Goal: Find contact information: Find contact information

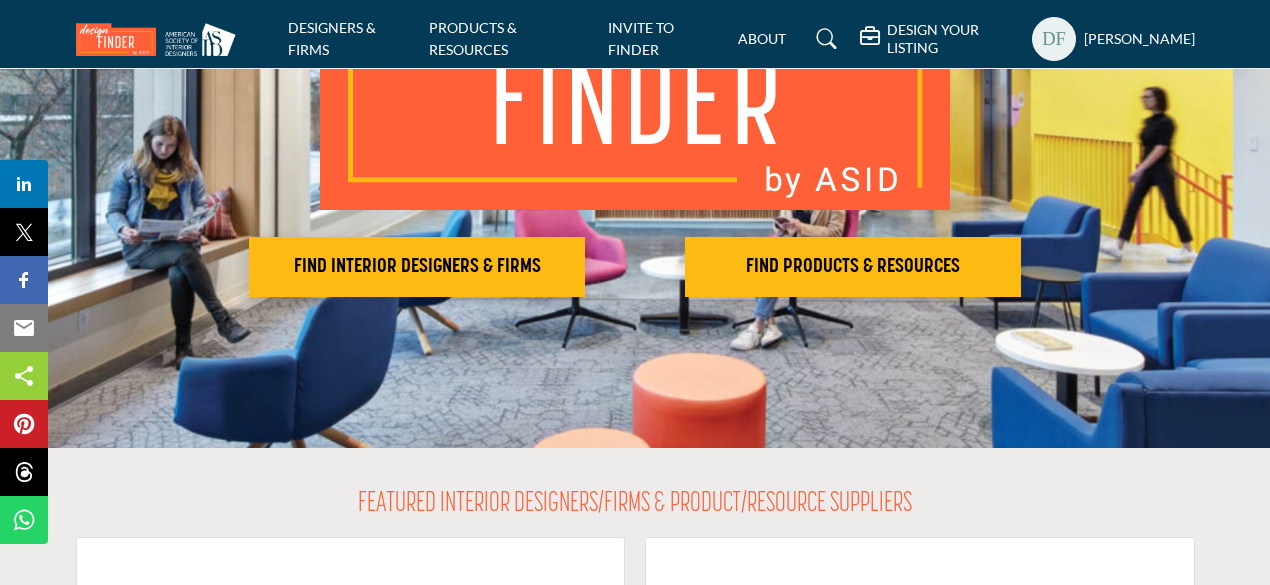
scroll to position [300, 0]
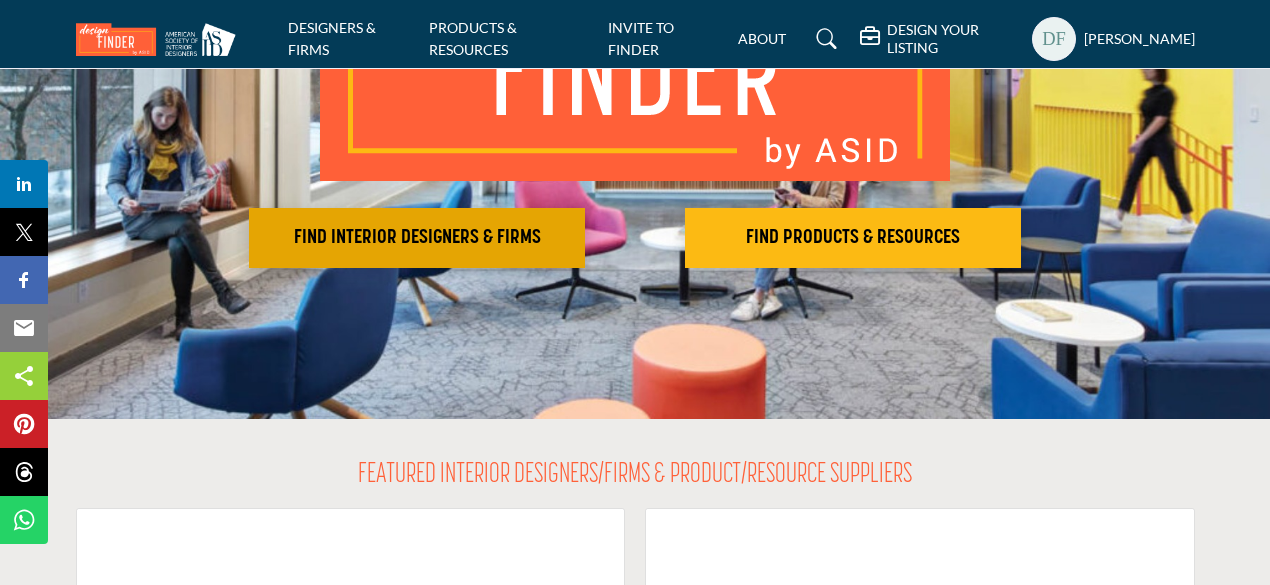
click at [377, 253] on button "FIND INTERIOR DESIGNERS & FIRMS" at bounding box center [417, 238] width 336 height 60
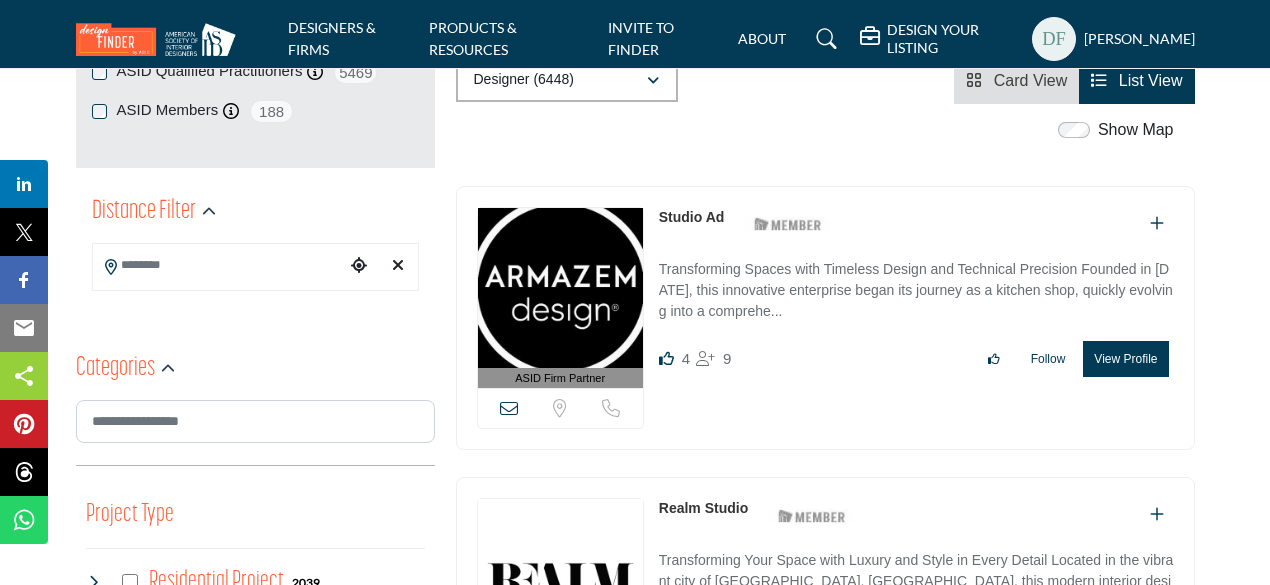
scroll to position [500, 0]
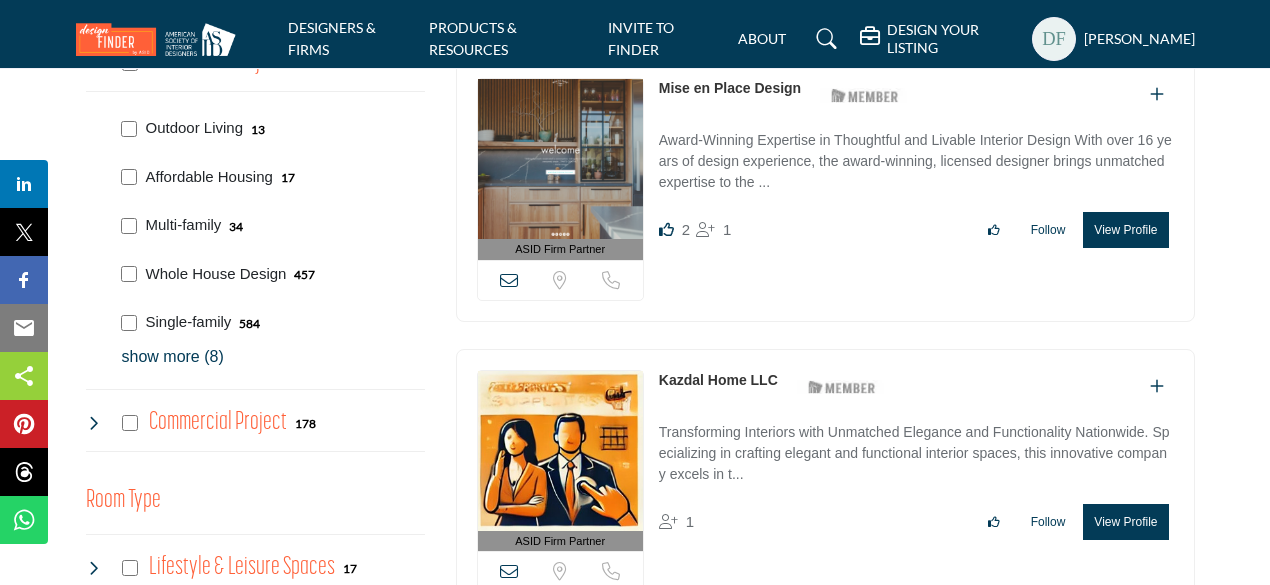
scroll to position [900, 0]
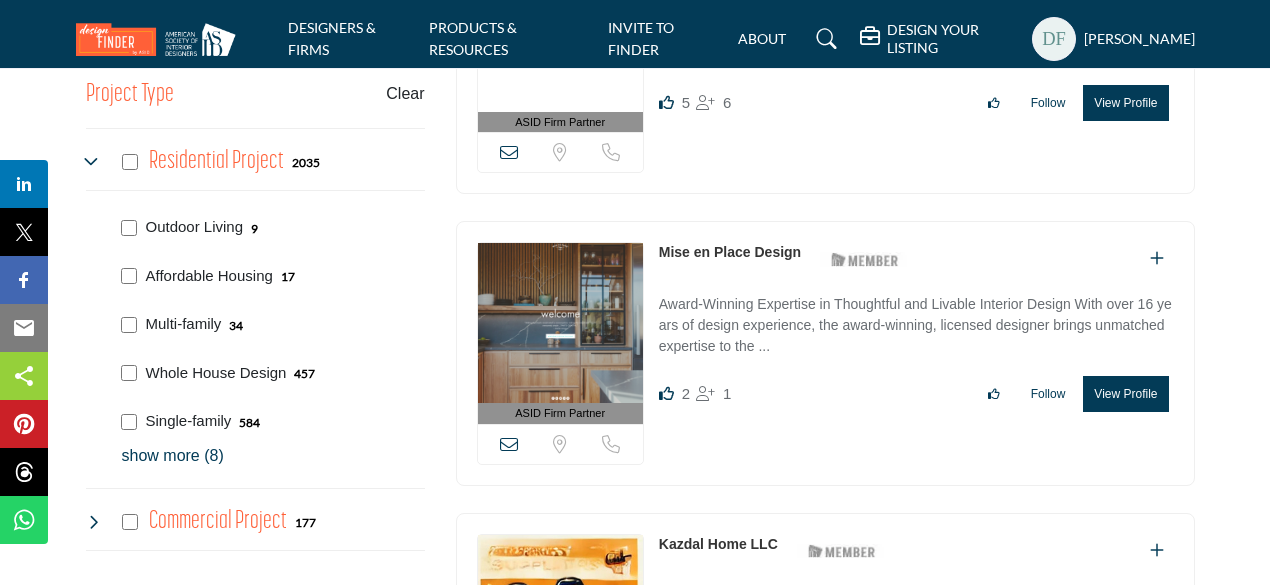
scroll to position [800, 0]
click at [193, 450] on p "show more (8)" at bounding box center [273, 455] width 303 height 24
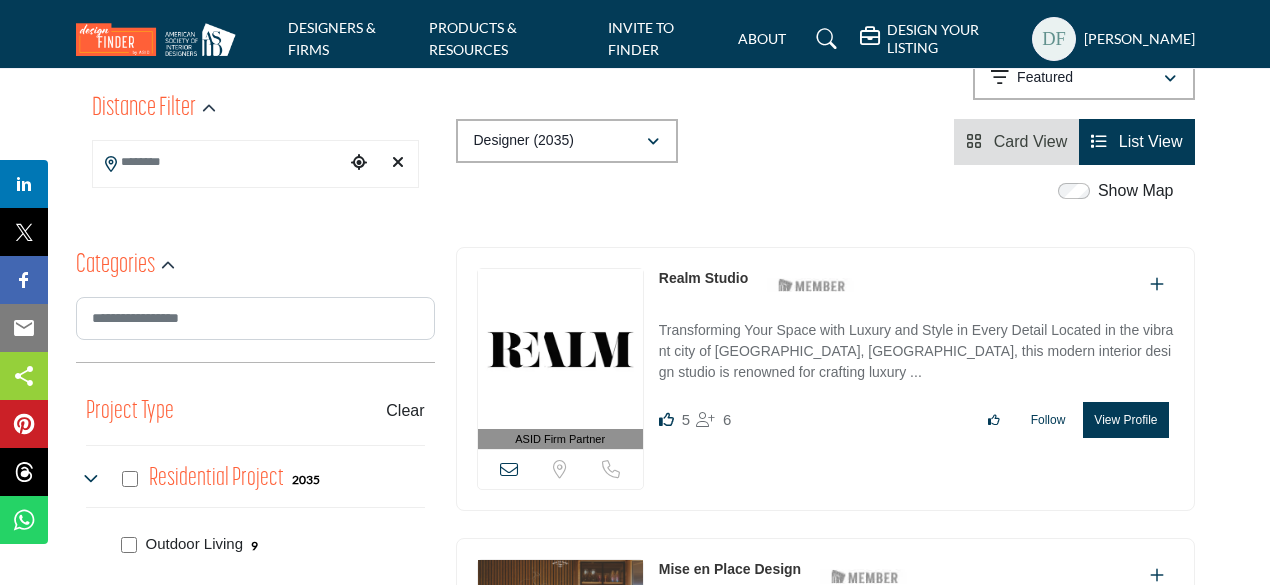
scroll to position [300, 0]
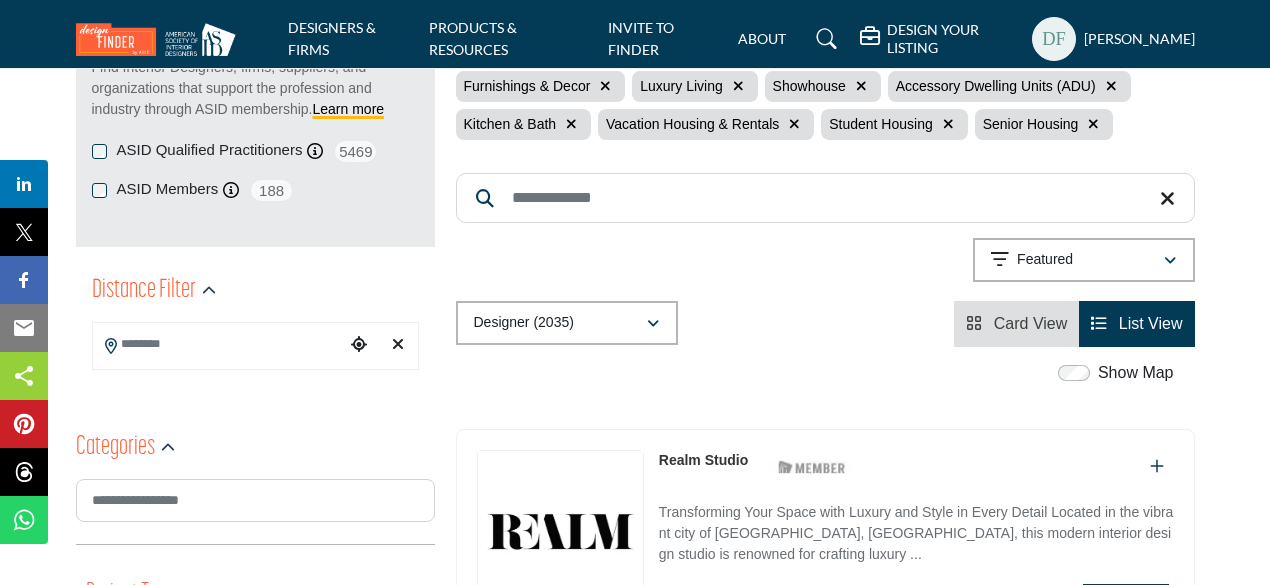
click at [240, 349] on input "Search Location" at bounding box center [219, 344] width 252 height 39
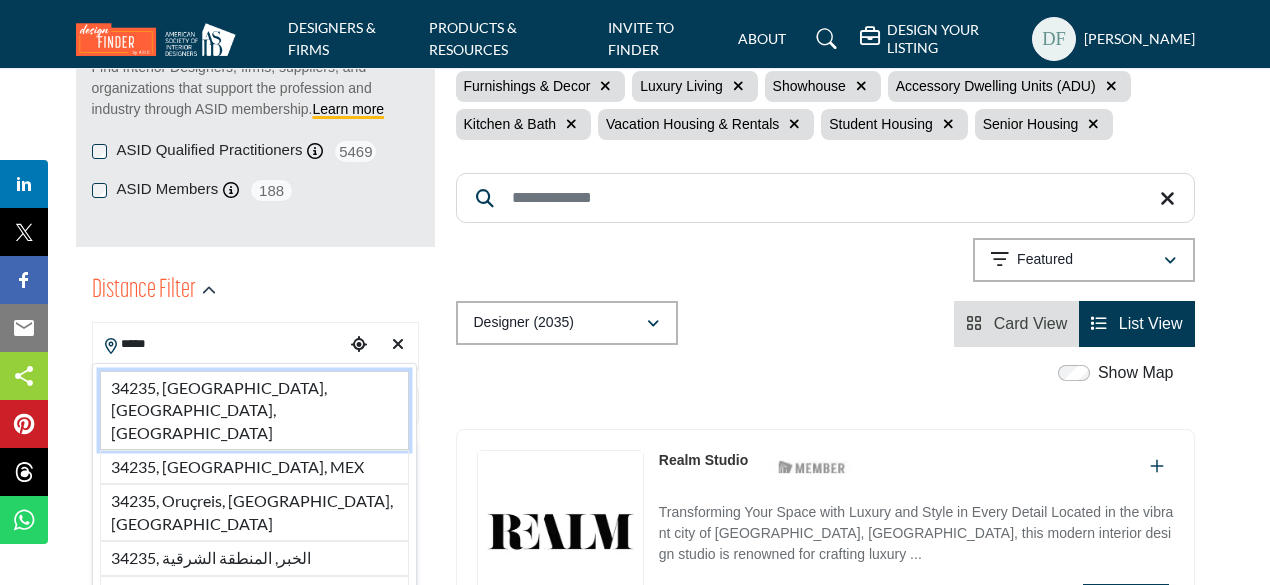
click at [222, 388] on li "34235, Sarasota, FL, USA" at bounding box center [254, 410] width 309 height 79
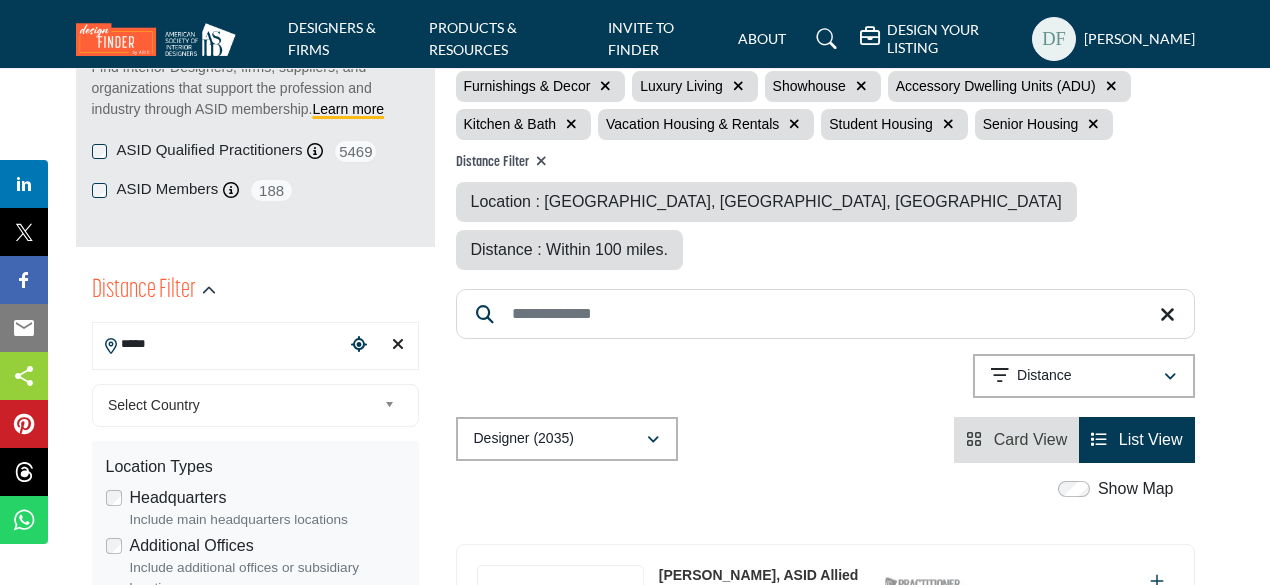
type input "**********"
type input "***"
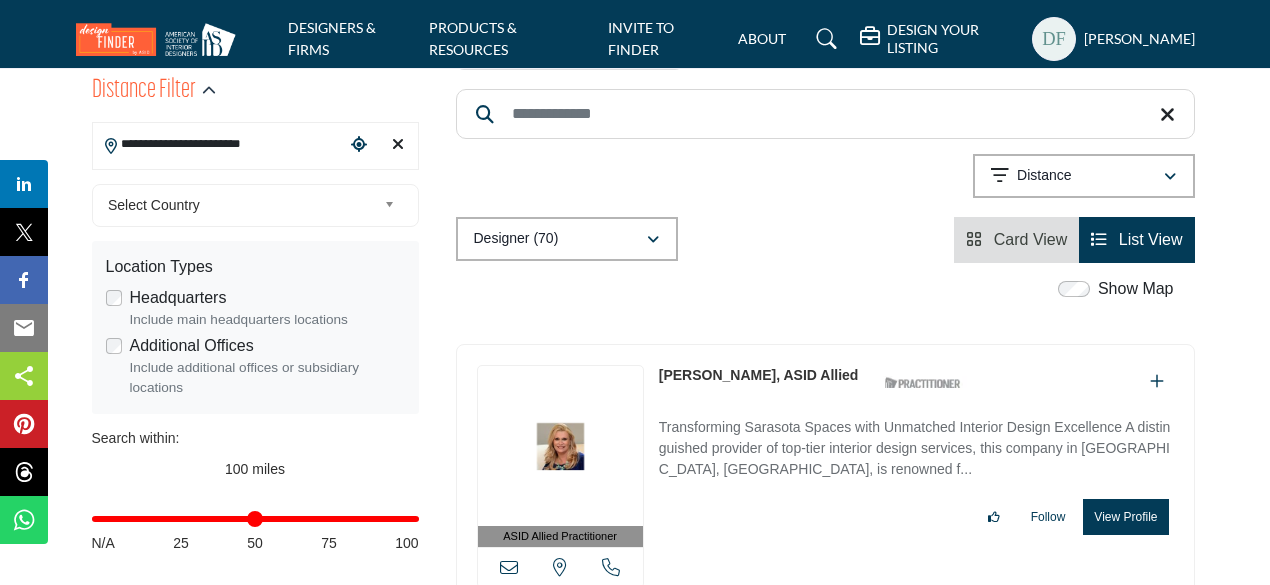
scroll to position [300, 0]
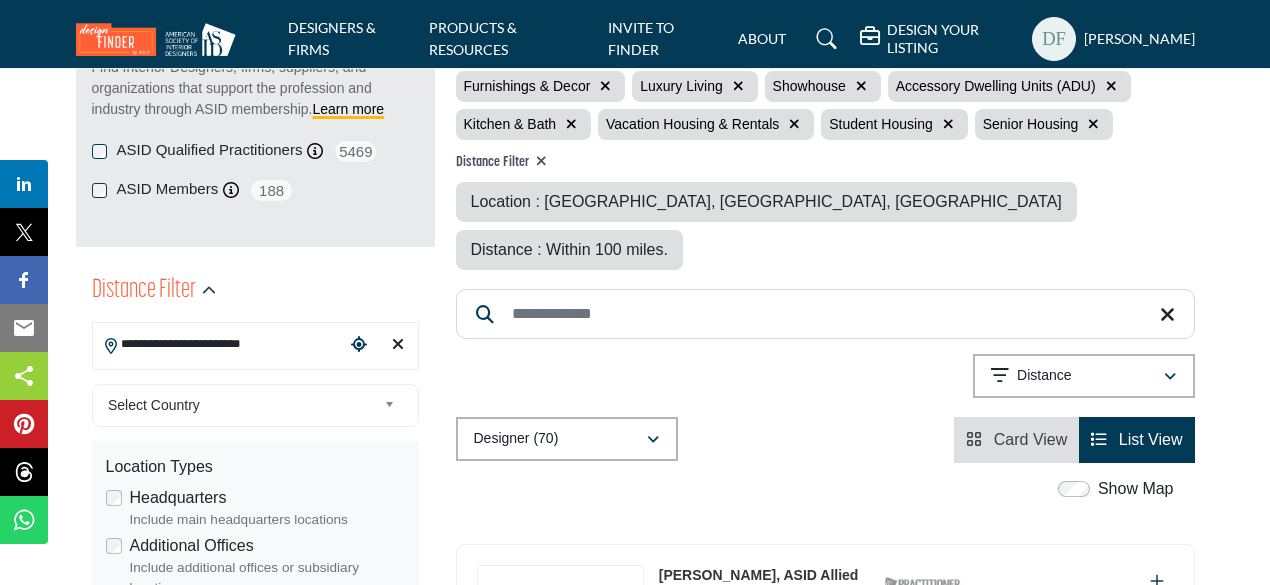
click at [996, 417] on li "Card View" at bounding box center [1016, 440] width 125 height 46
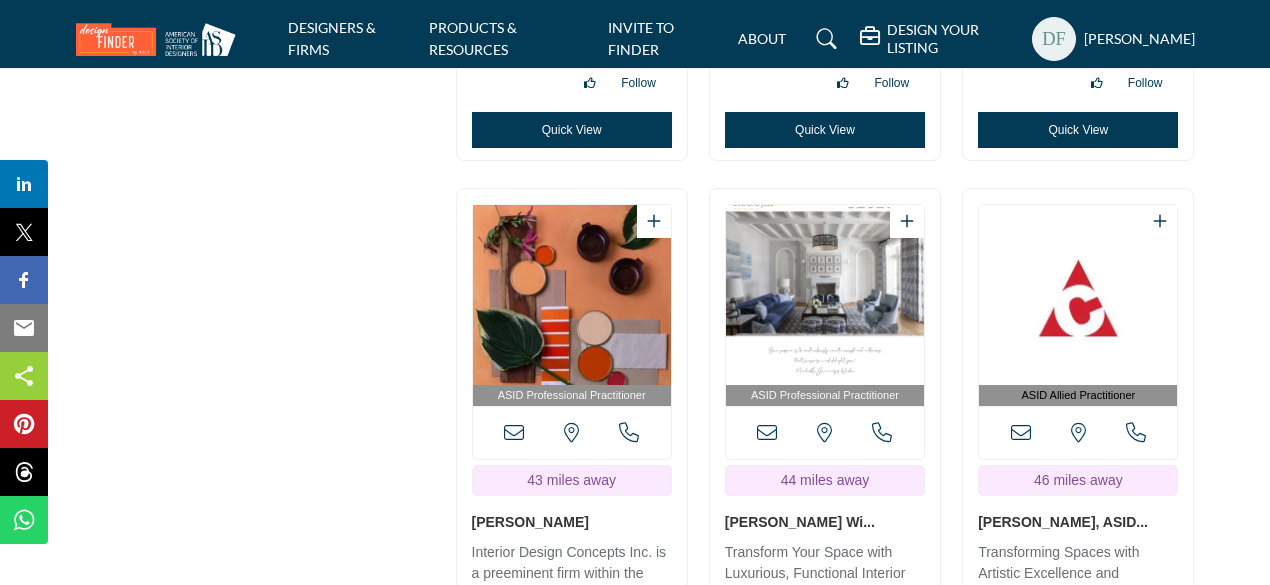
scroll to position [6599, 0]
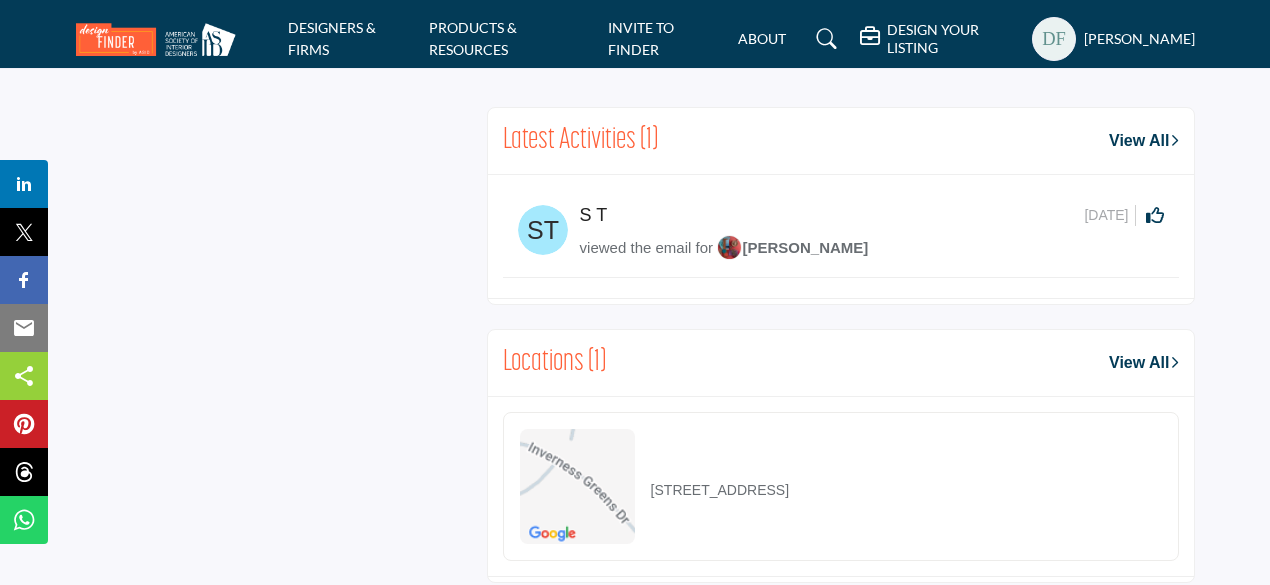
scroll to position [1382, 0]
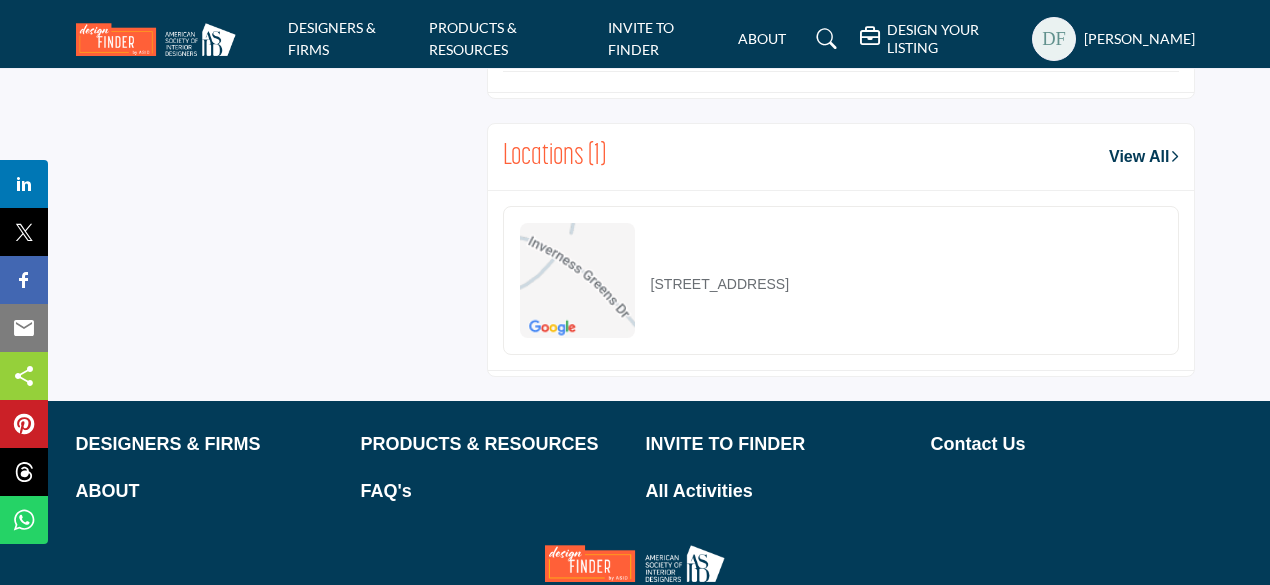
drag, startPoint x: 648, startPoint y: 276, endPoint x: 858, endPoint y: 261, distance: 210.5
click at [789, 261] on div "1938 Inverness Greens Dr, 33573-7218, USA" at bounding box center [654, 280] width 269 height 115
copy p "1938 Inverness Greens Dr, 33573"
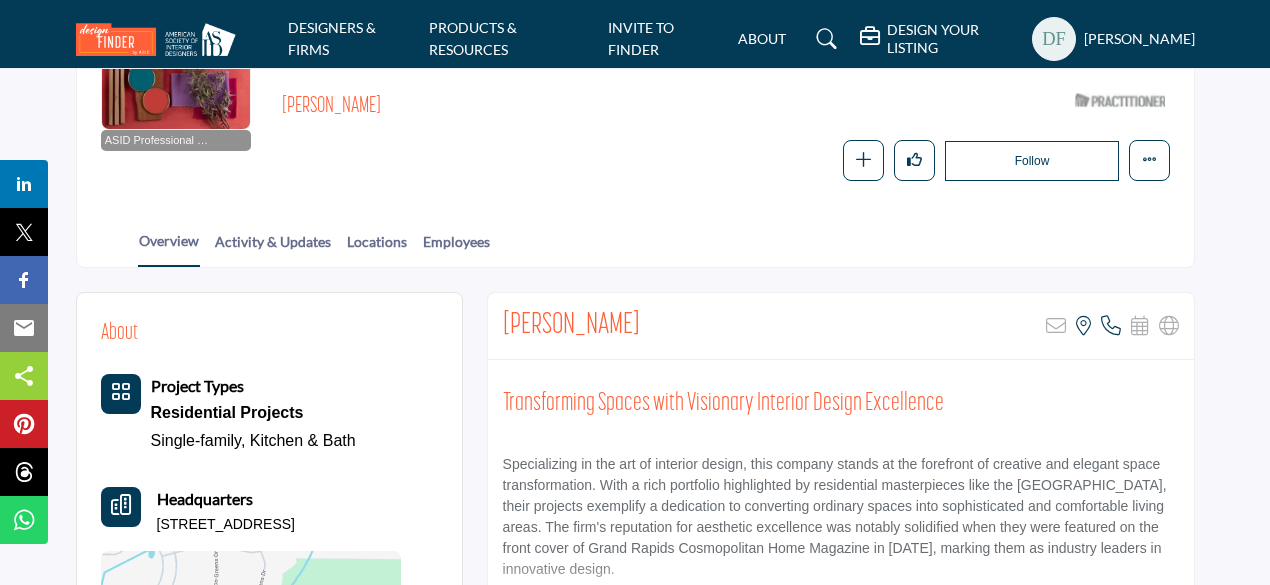
scroll to position [182, 0]
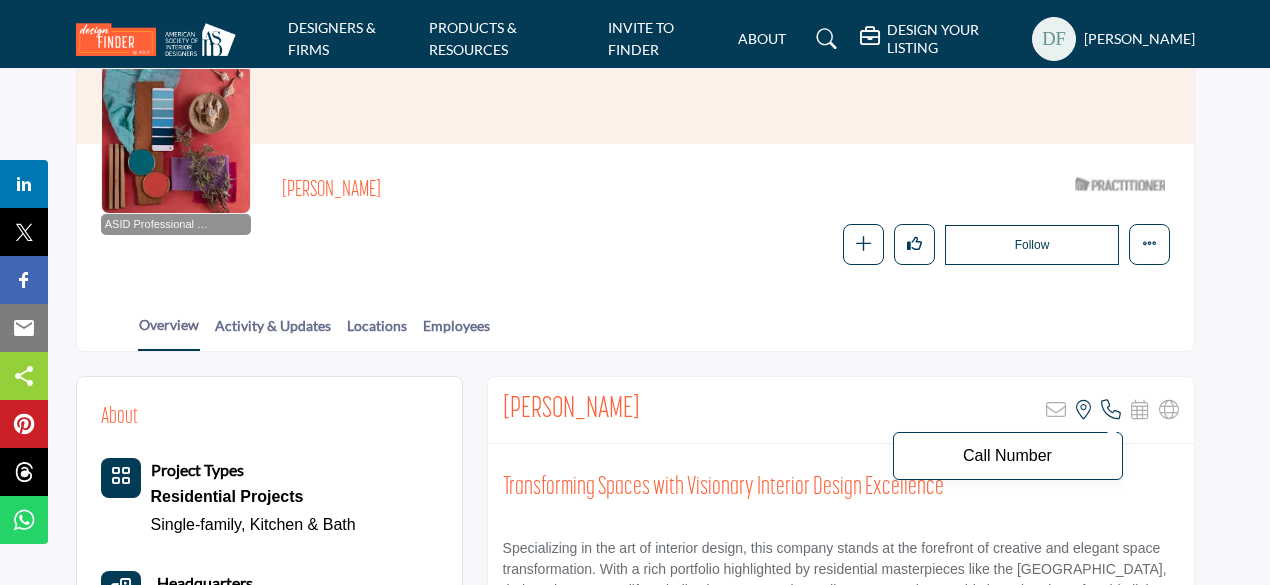
click at [1108, 405] on icon at bounding box center [1111, 410] width 20 height 20
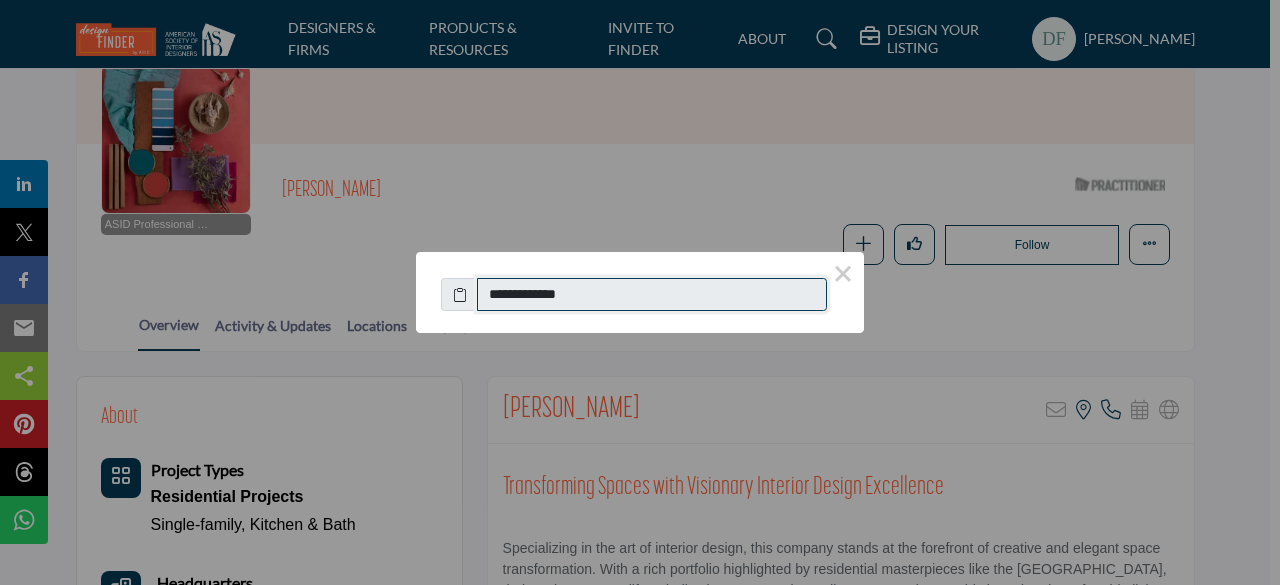
drag, startPoint x: 594, startPoint y: 297, endPoint x: 508, endPoint y: 297, distance: 86.0
click at [508, 297] on input "**********" at bounding box center [652, 295] width 350 height 34
click at [763, 374] on div "**********" at bounding box center [640, 292] width 1280 height 585
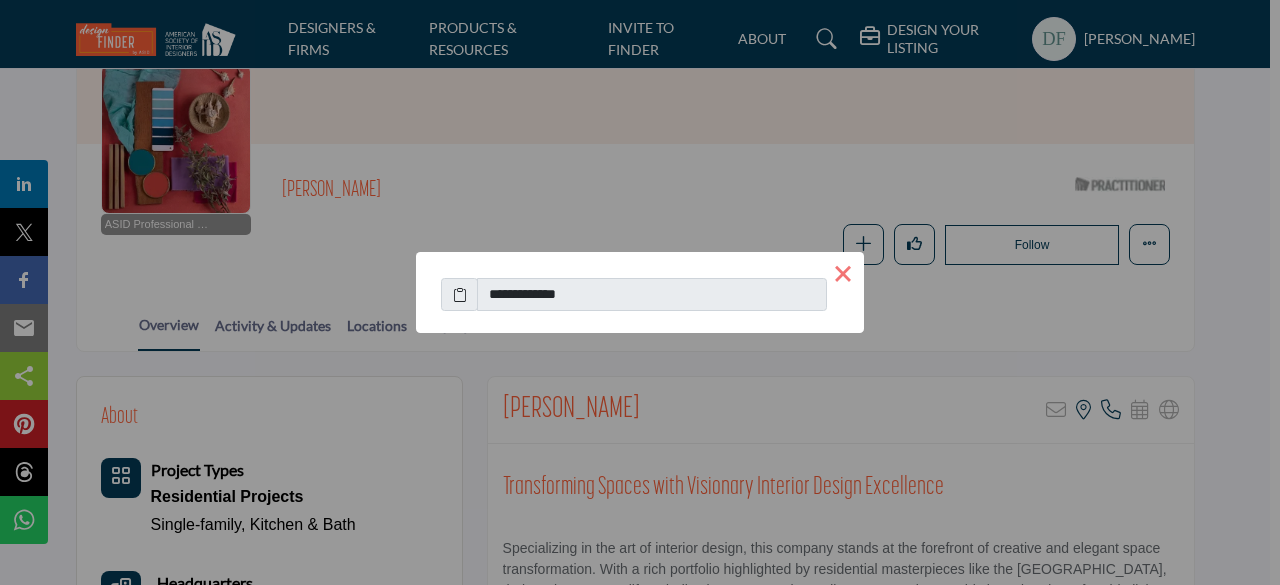
click at [843, 277] on button "×" at bounding box center [843, 273] width 42 height 42
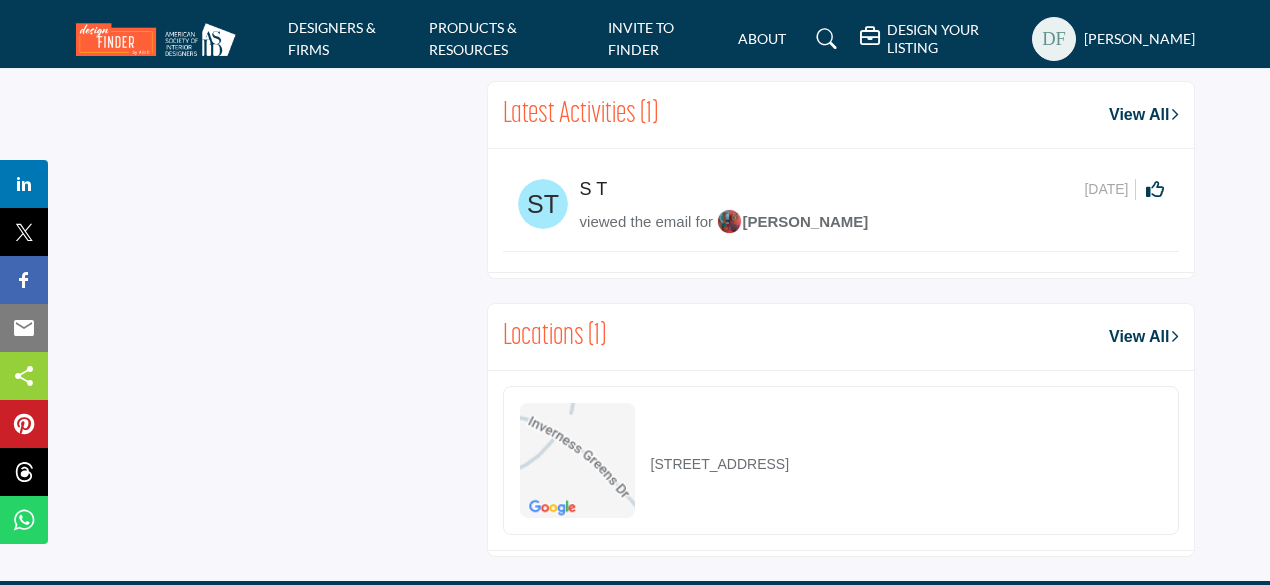
scroll to position [1182, 0]
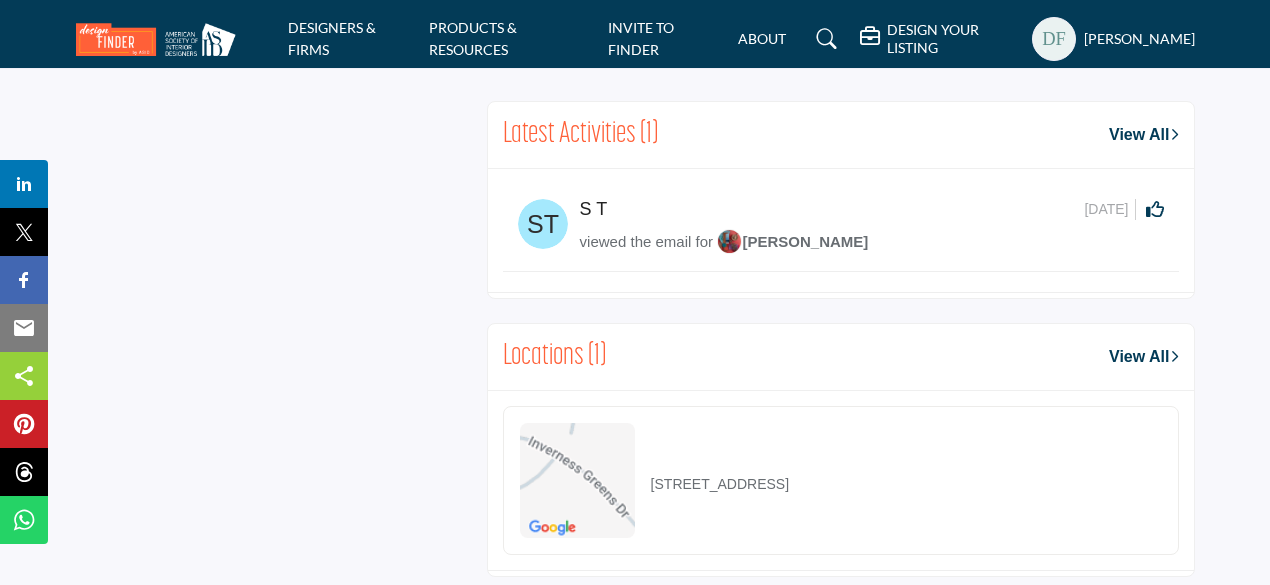
drag, startPoint x: 650, startPoint y: 477, endPoint x: 860, endPoint y: 469, distance: 210.1
click at [789, 474] on p "1938 Inverness Greens Dr, 33573-7218, USA" at bounding box center [720, 484] width 138 height 21
copy p "1938 Inverness Greens Dr, 33573"
